Goal: Task Accomplishment & Management: Manage account settings

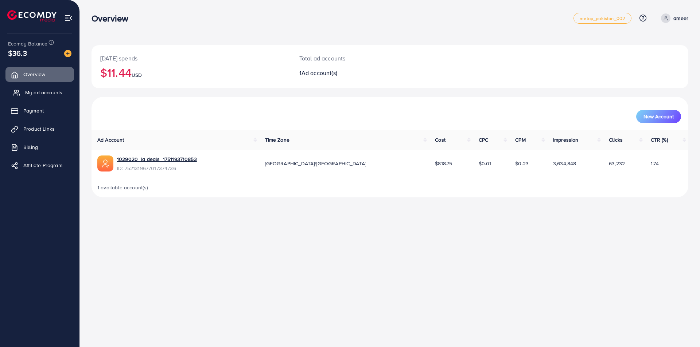
click at [49, 92] on span "My ad accounts" at bounding box center [43, 92] width 37 height 7
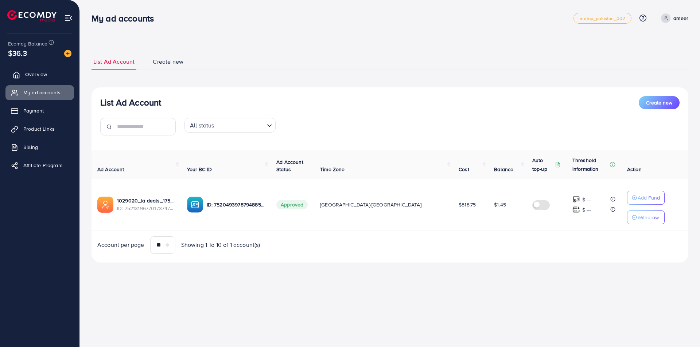
click at [35, 75] on span "Overview" at bounding box center [36, 74] width 22 height 7
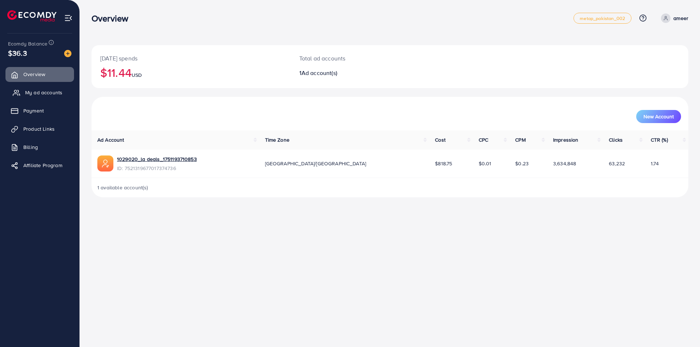
click at [38, 94] on span "My ad accounts" at bounding box center [43, 92] width 37 height 7
